Goal: Task Accomplishment & Management: Manage account settings

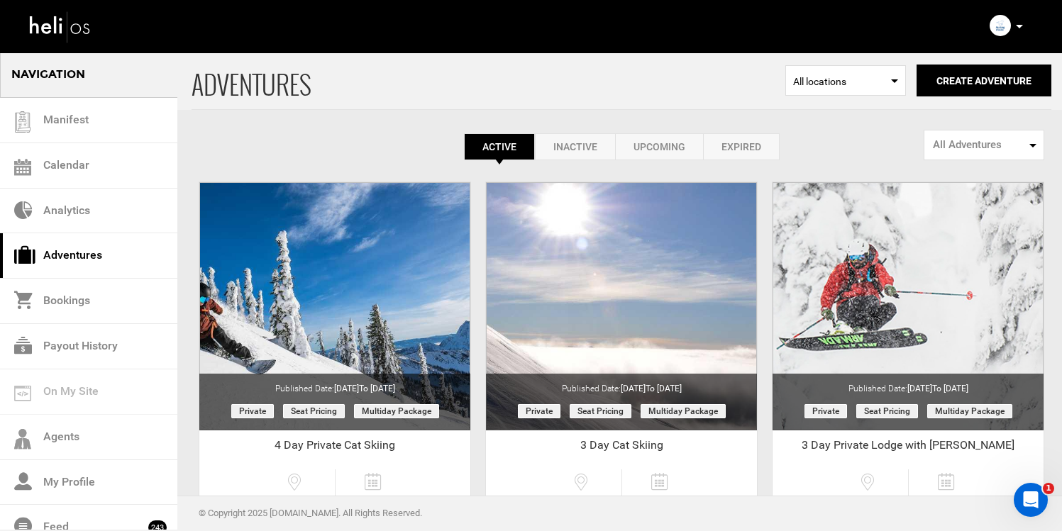
click at [1019, 26] on icon at bounding box center [1019, 27] width 7 height 4
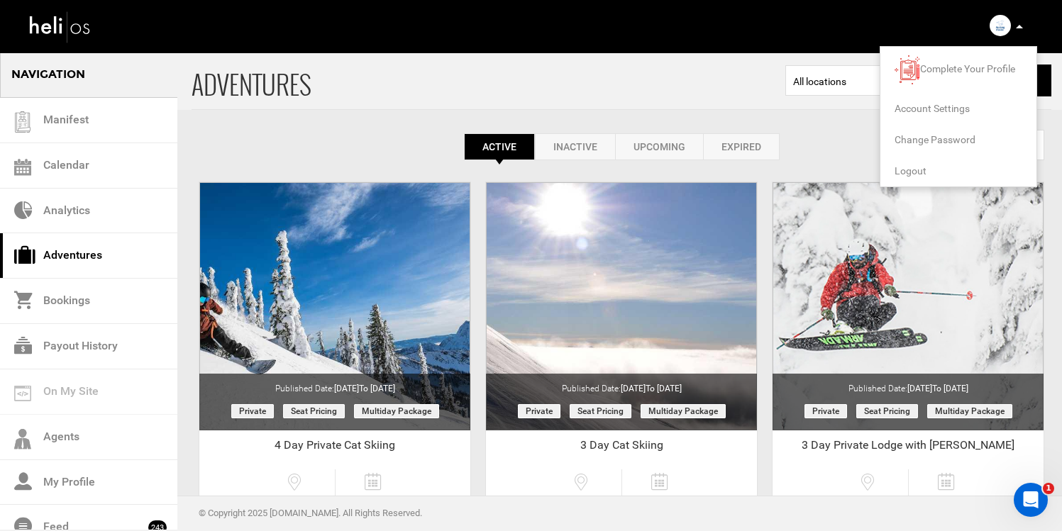
click at [921, 166] on span "Logout" at bounding box center [910, 170] width 32 height 11
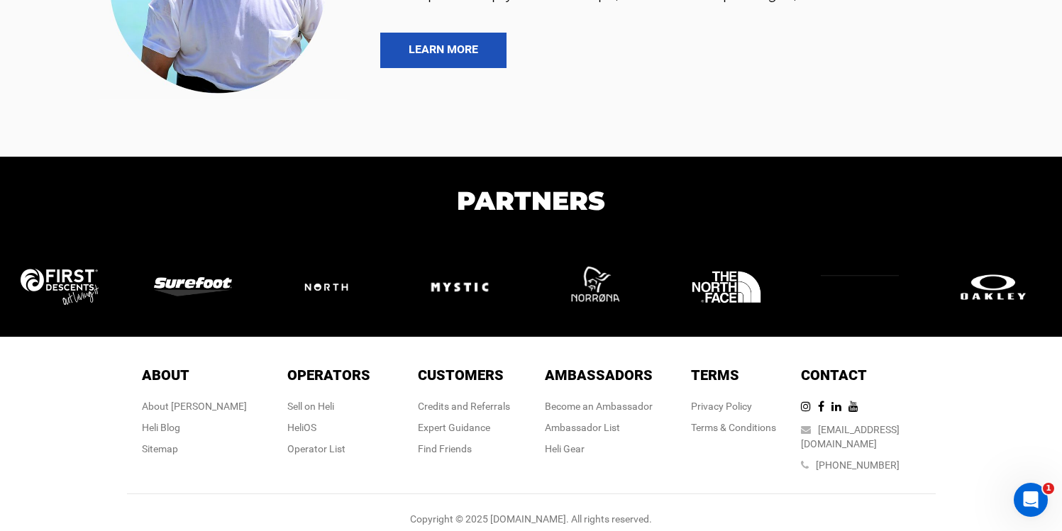
scroll to position [3124, 0]
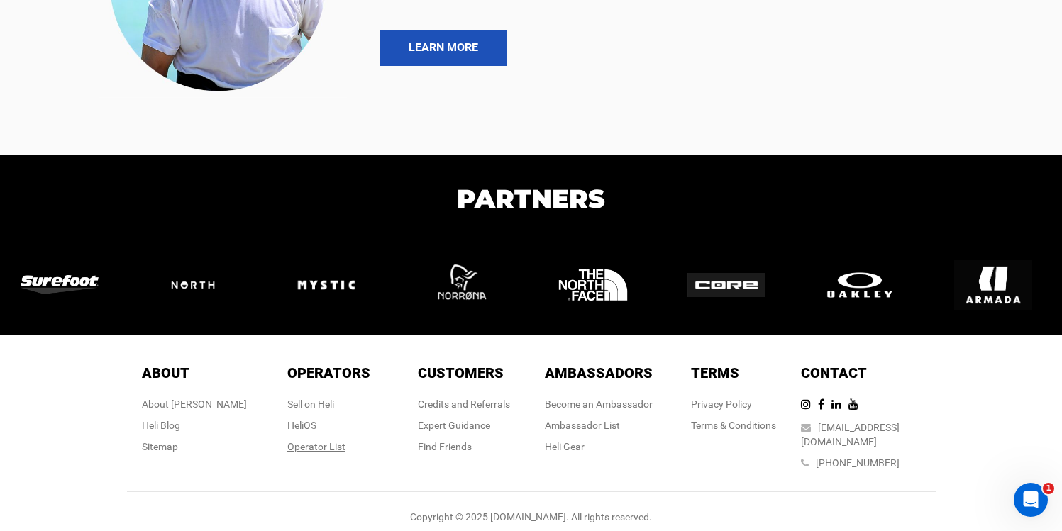
click at [331, 448] on div "Operator List" at bounding box center [328, 447] width 83 height 14
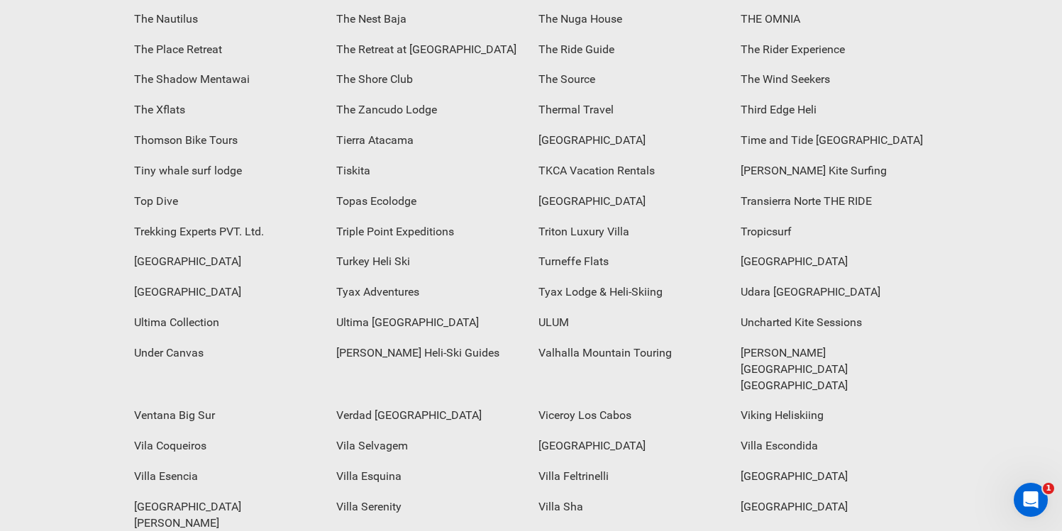
scroll to position [5528, 0]
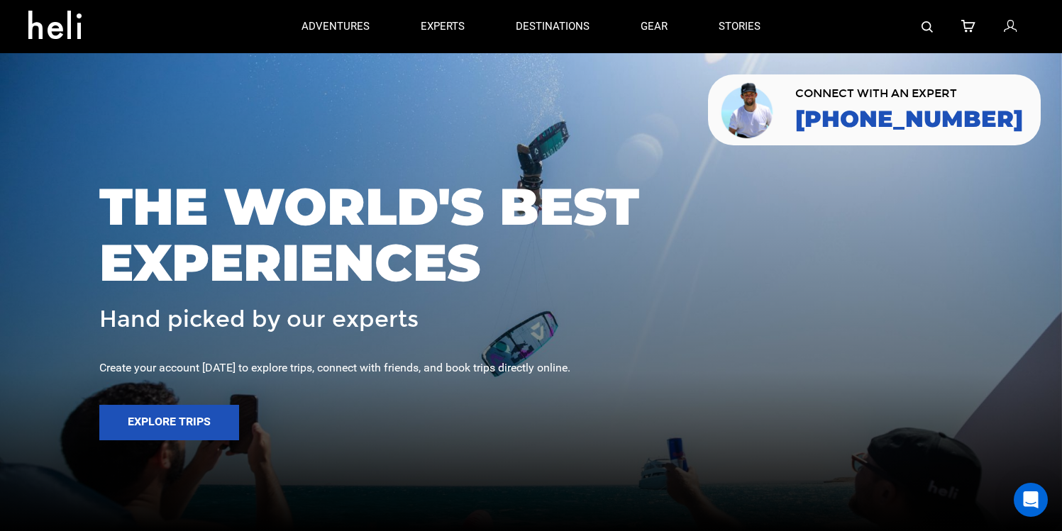
click at [1009, 36] on link at bounding box center [1012, 26] width 16 height 53
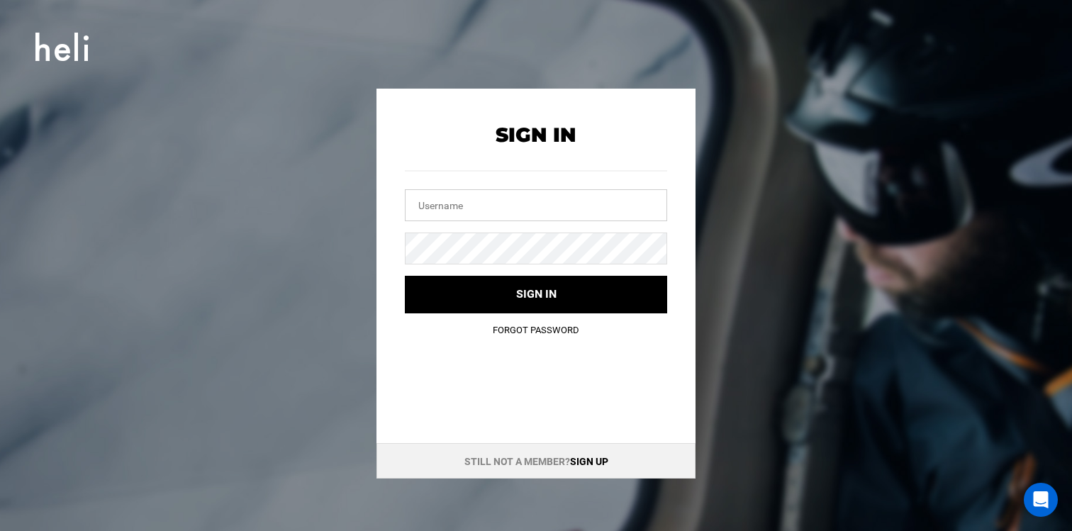
click at [607, 192] on input "text" at bounding box center [536, 205] width 262 height 32
type input "info@mustangpowder.com"
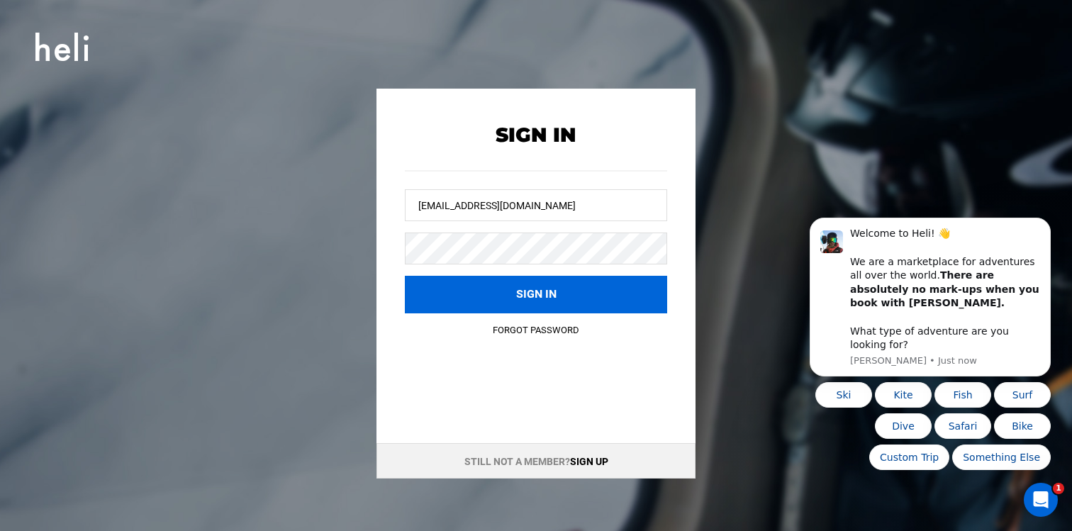
click at [511, 285] on button "Sign in" at bounding box center [536, 295] width 262 height 38
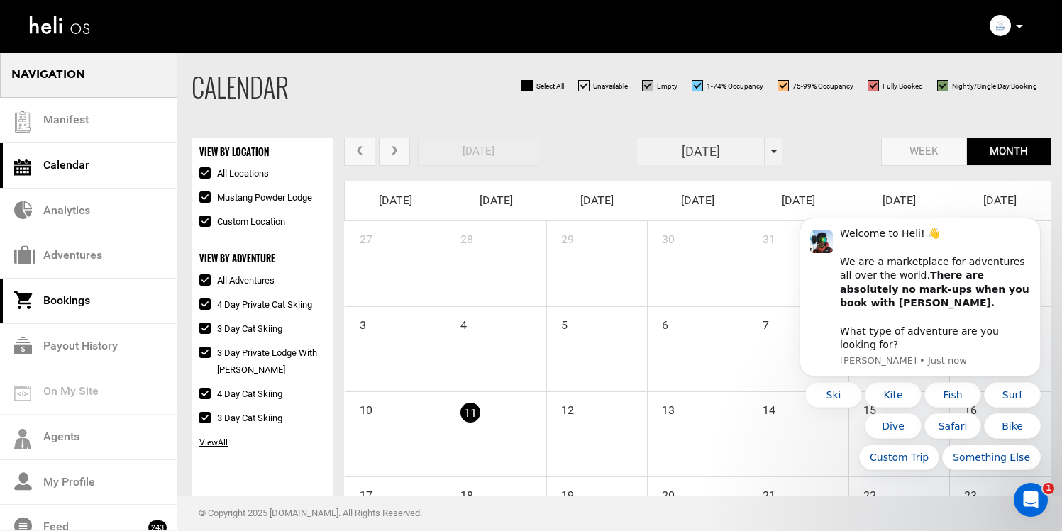
click at [100, 301] on link "Bookings" at bounding box center [88, 301] width 177 height 45
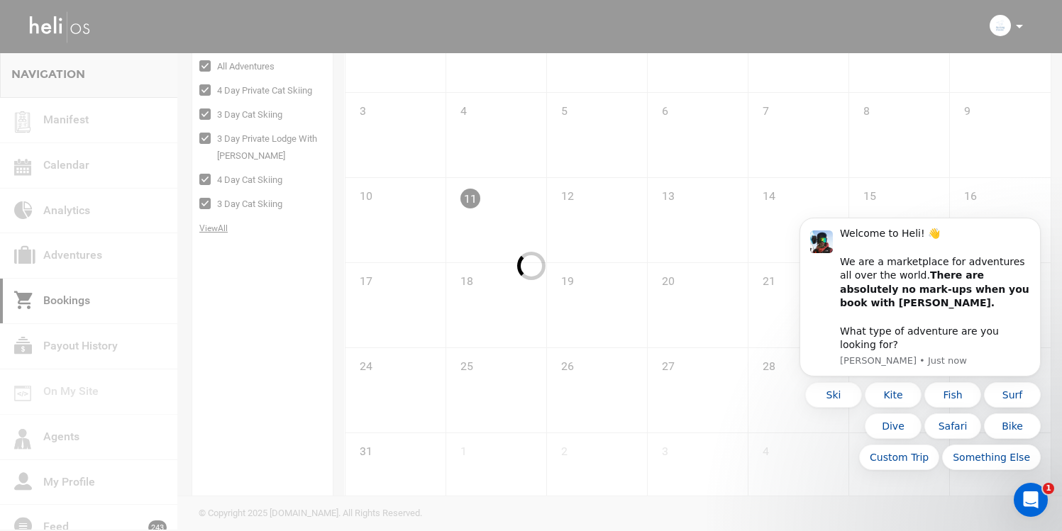
scroll to position [251, 0]
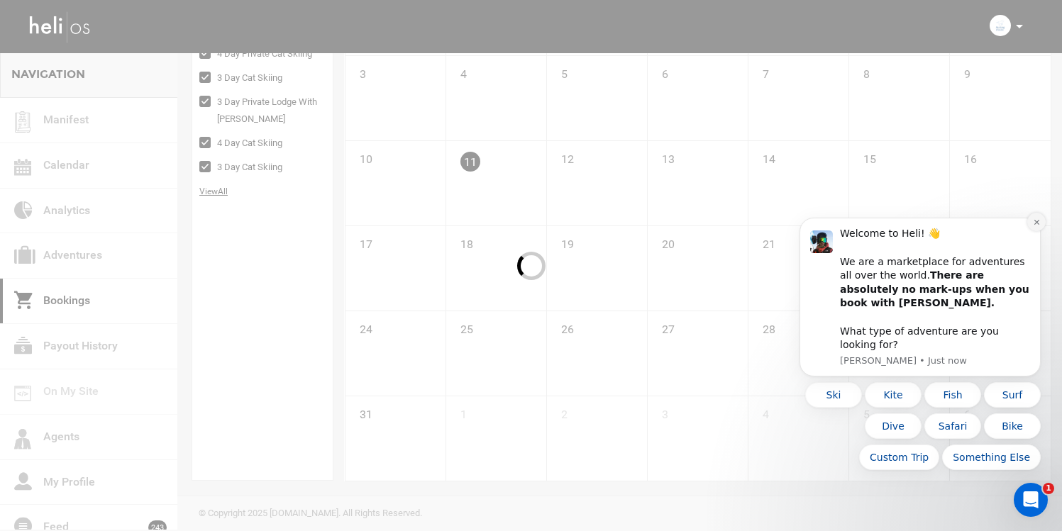
click at [1039, 226] on icon "Dismiss notification" at bounding box center [1037, 222] width 8 height 8
